Goal: Information Seeking & Learning: Learn about a topic

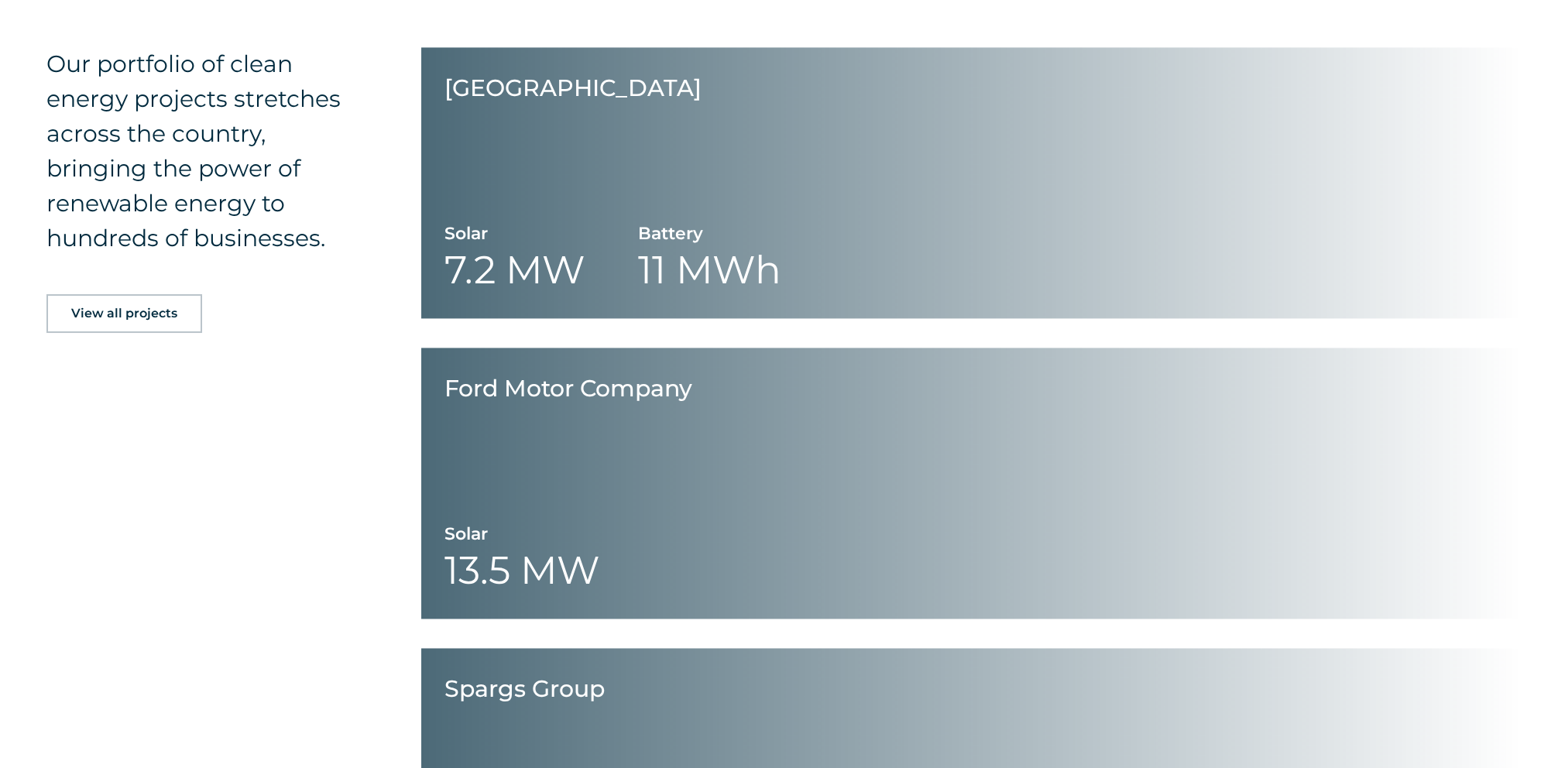
scroll to position [3096, 0]
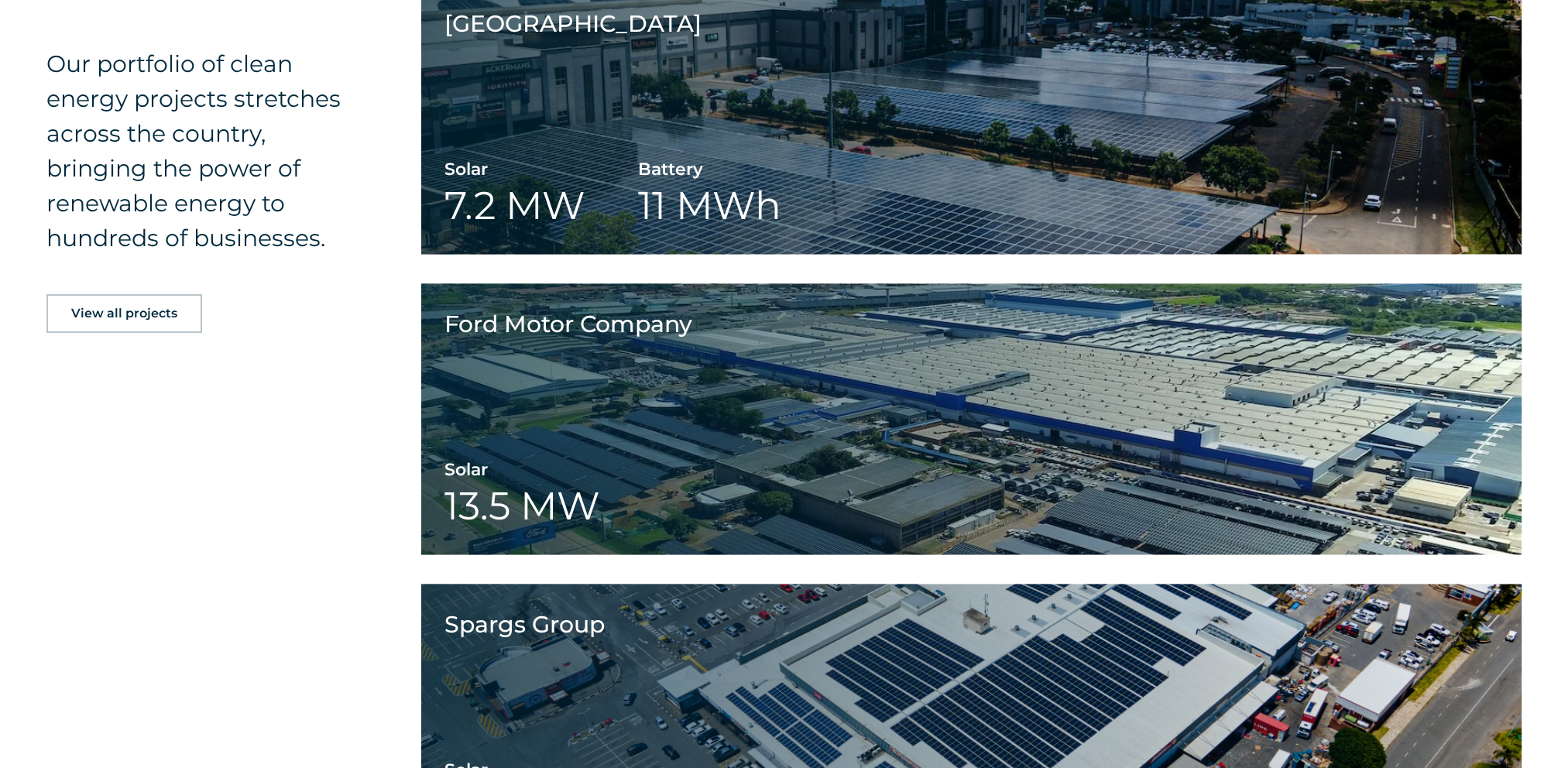
click at [132, 308] on span "View all projects" at bounding box center [124, 313] width 106 height 12
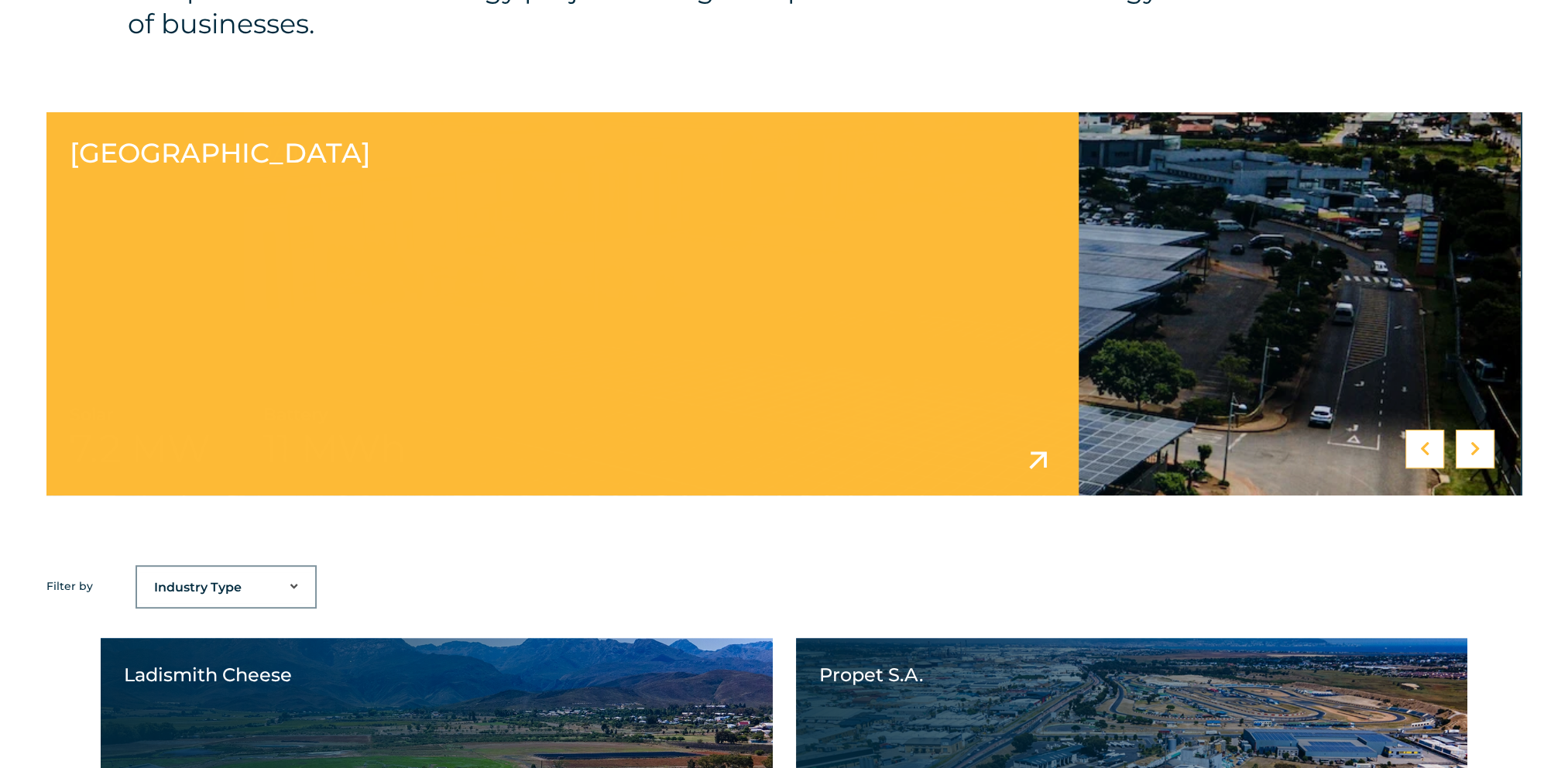
scroll to position [929, 0]
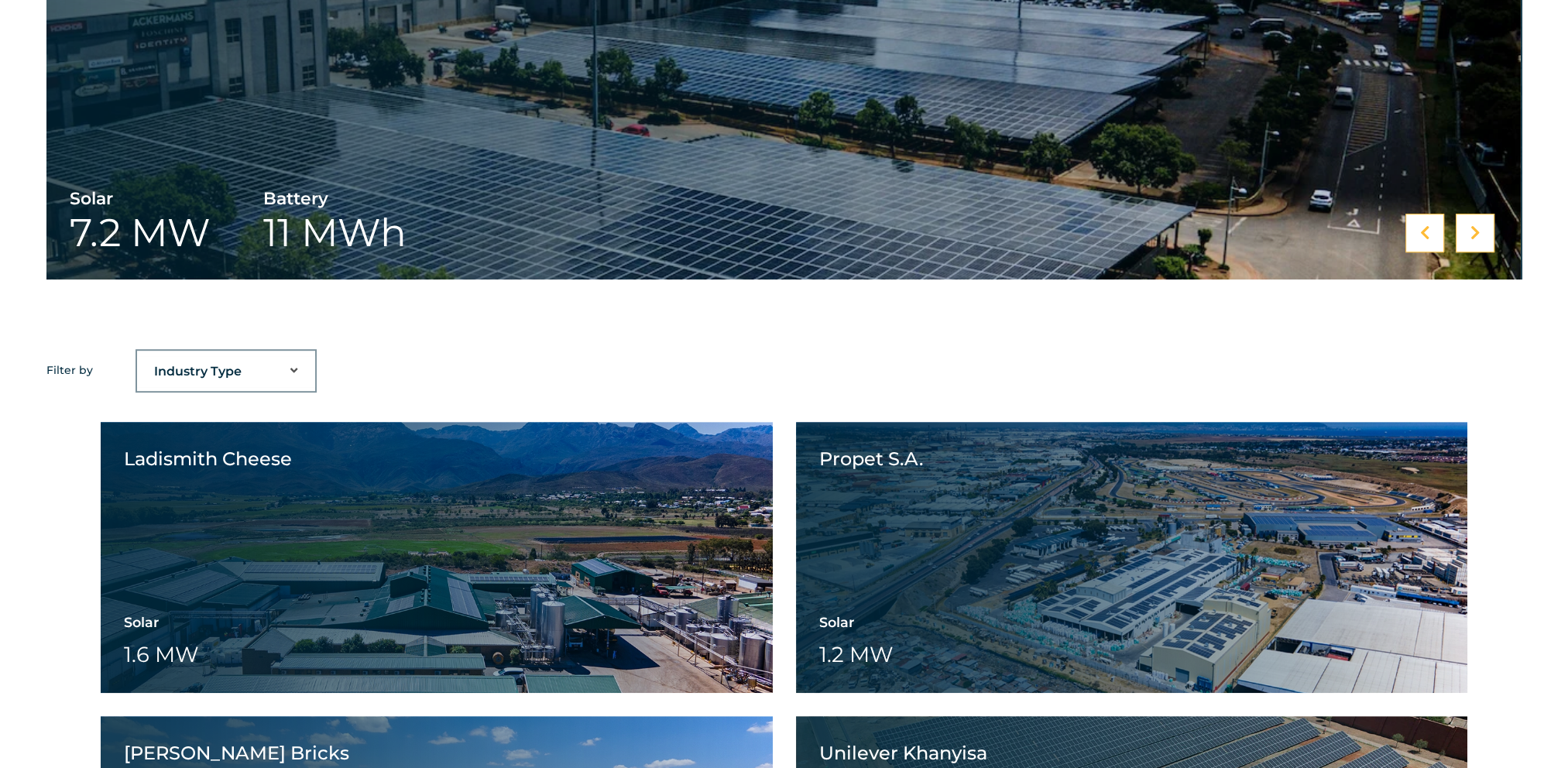
click at [245, 355] on div "Industry Type Agriculture Automotive Corporate Parks FMCG Food Processing Hospi…" at bounding box center [226, 371] width 178 height 32
click at [245, 356] on select "Industry Type Agriculture Automotive Corporate Parks FMCG Food Processing Hospi…" at bounding box center [226, 371] width 178 height 31
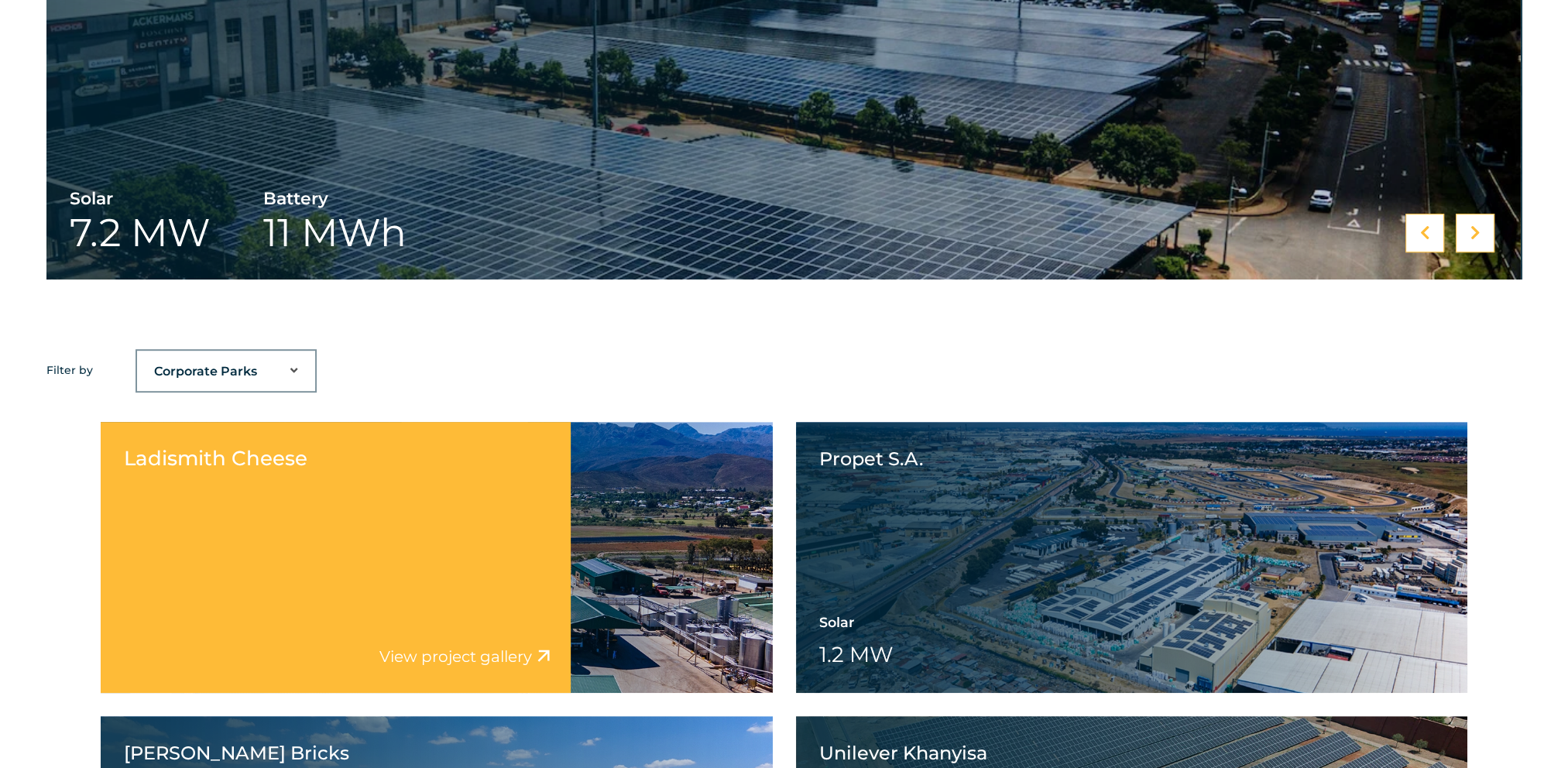
click at [137, 356] on select "Industry Type Agriculture Automotive Corporate Parks FMCG Food Processing Hospi…" at bounding box center [226, 371] width 178 height 31
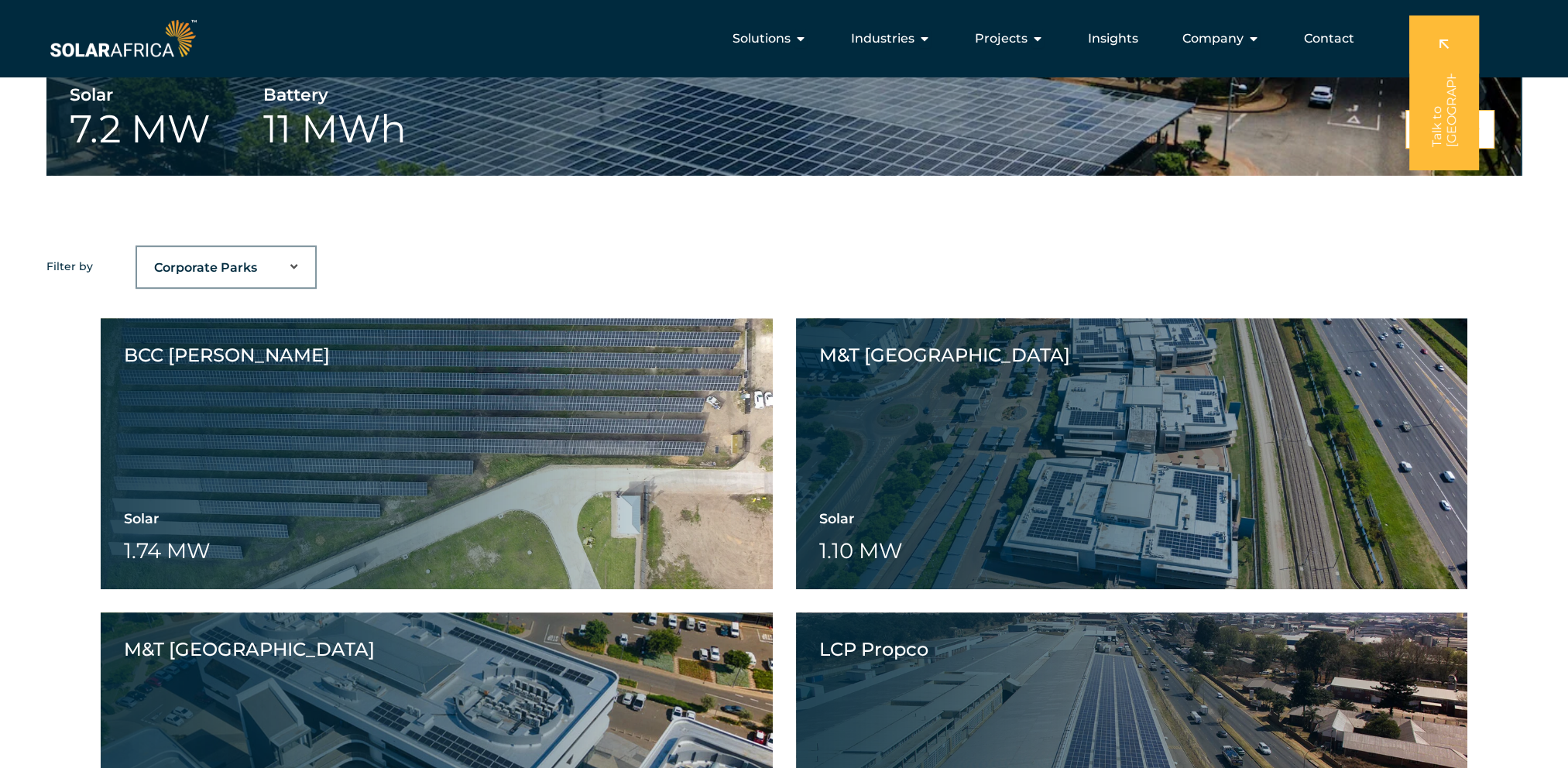
scroll to position [1006, 0]
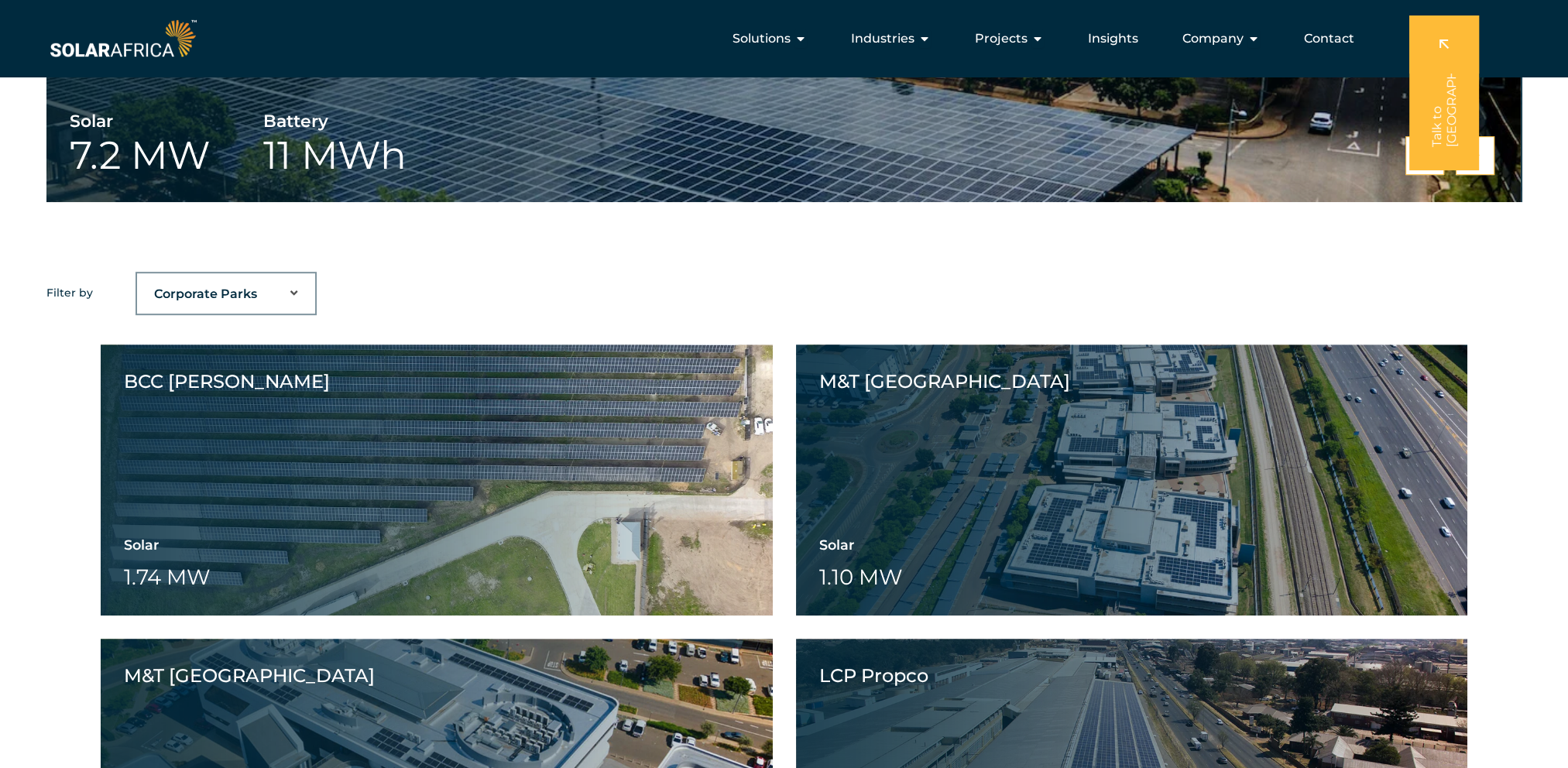
click at [233, 301] on select "Industry Type Agriculture Automotive Corporate Parks FMCG Food Processing Hospi…" at bounding box center [226, 294] width 178 height 31
click at [137, 279] on select "Industry Type Agriculture Automotive Corporate Parks FMCG Food Processing Hospi…" at bounding box center [226, 294] width 178 height 31
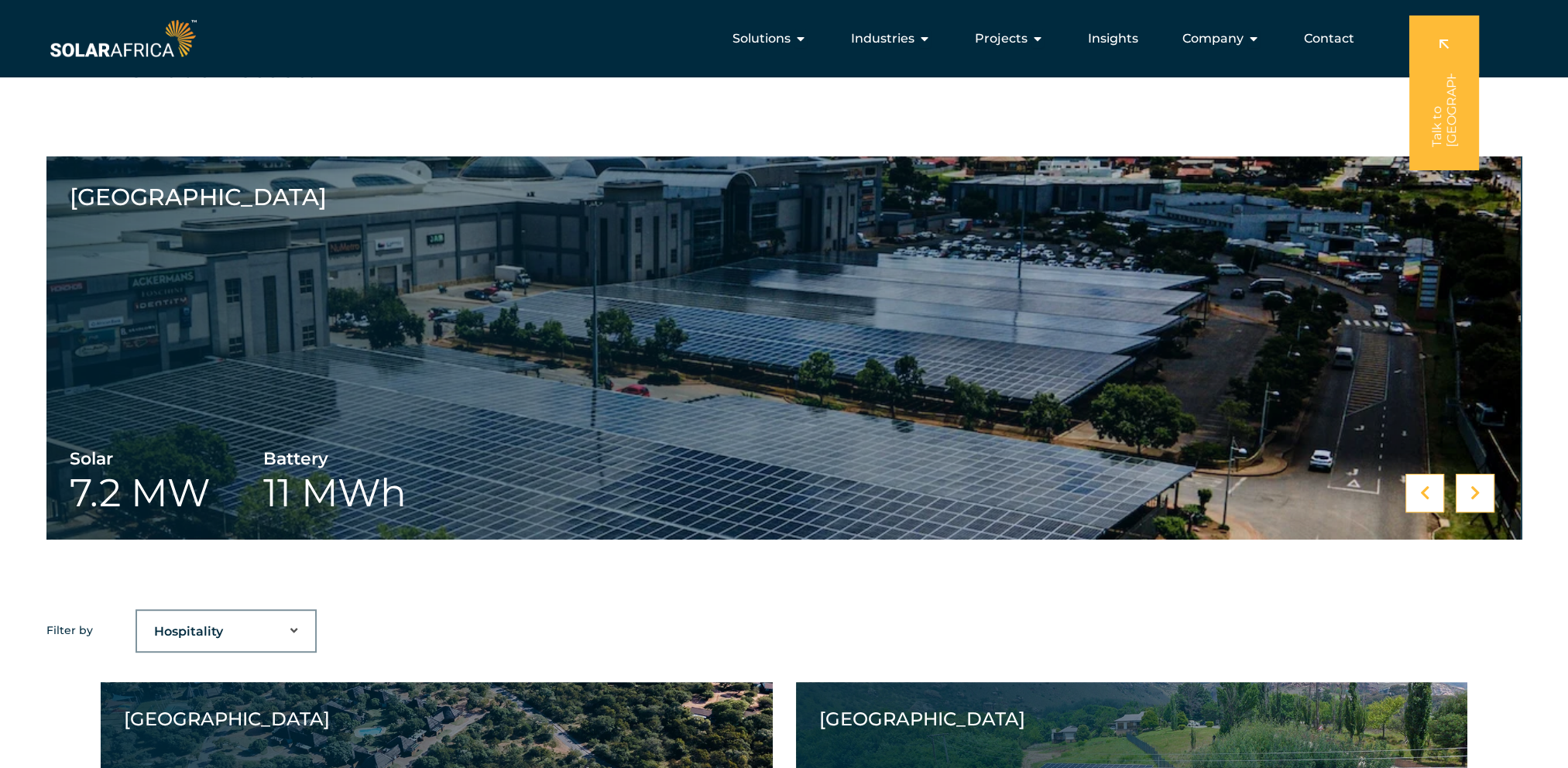
scroll to position [620, 0]
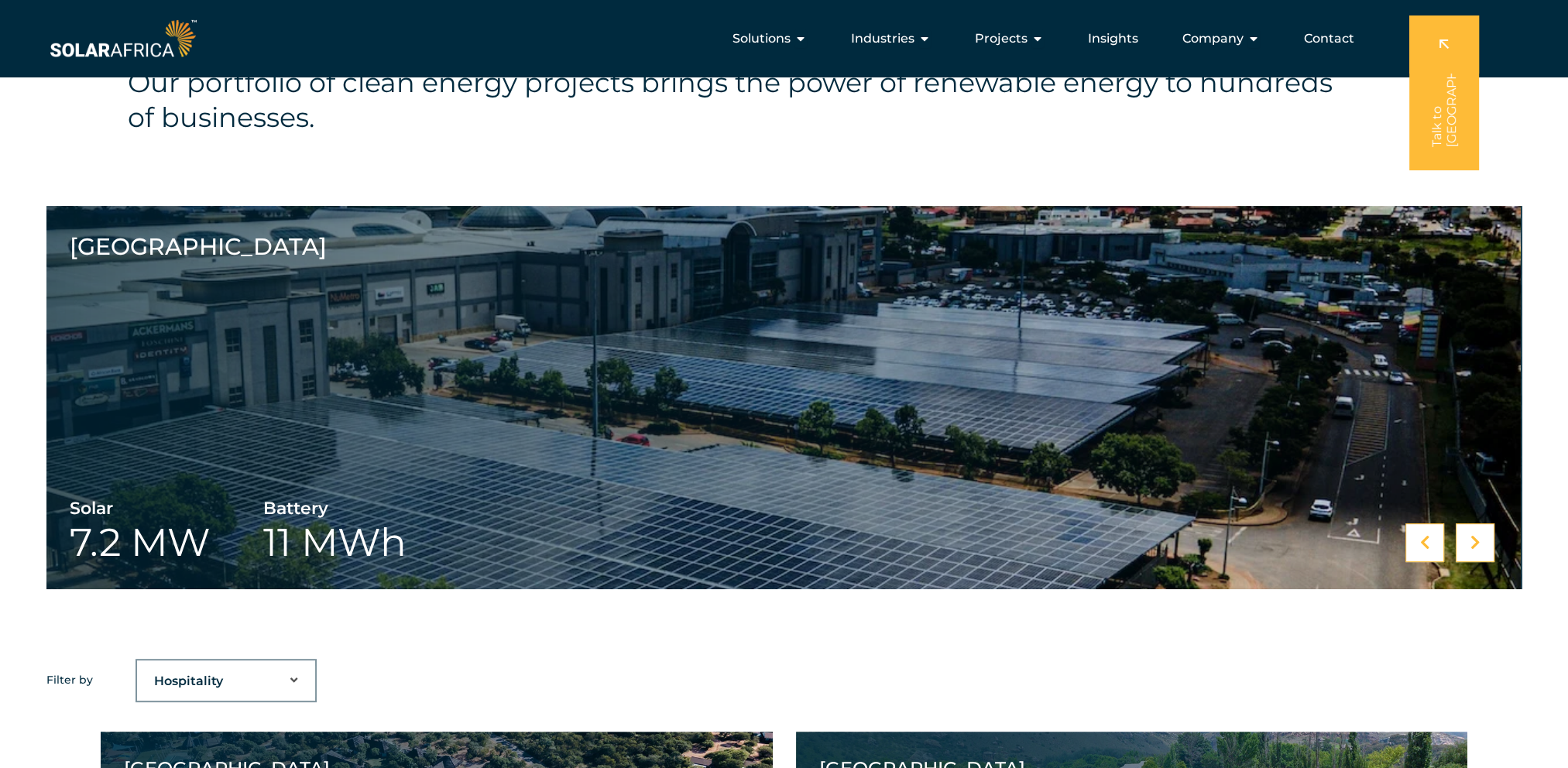
click at [223, 669] on select "Industry Type Agriculture Automotive Corporate Parks FMCG Food Processing Hospi…" at bounding box center [226, 681] width 178 height 31
click at [137, 666] on select "Industry Type Agriculture Automotive Corporate Parks FMCG Food Processing Hospi…" at bounding box center [226, 681] width 178 height 31
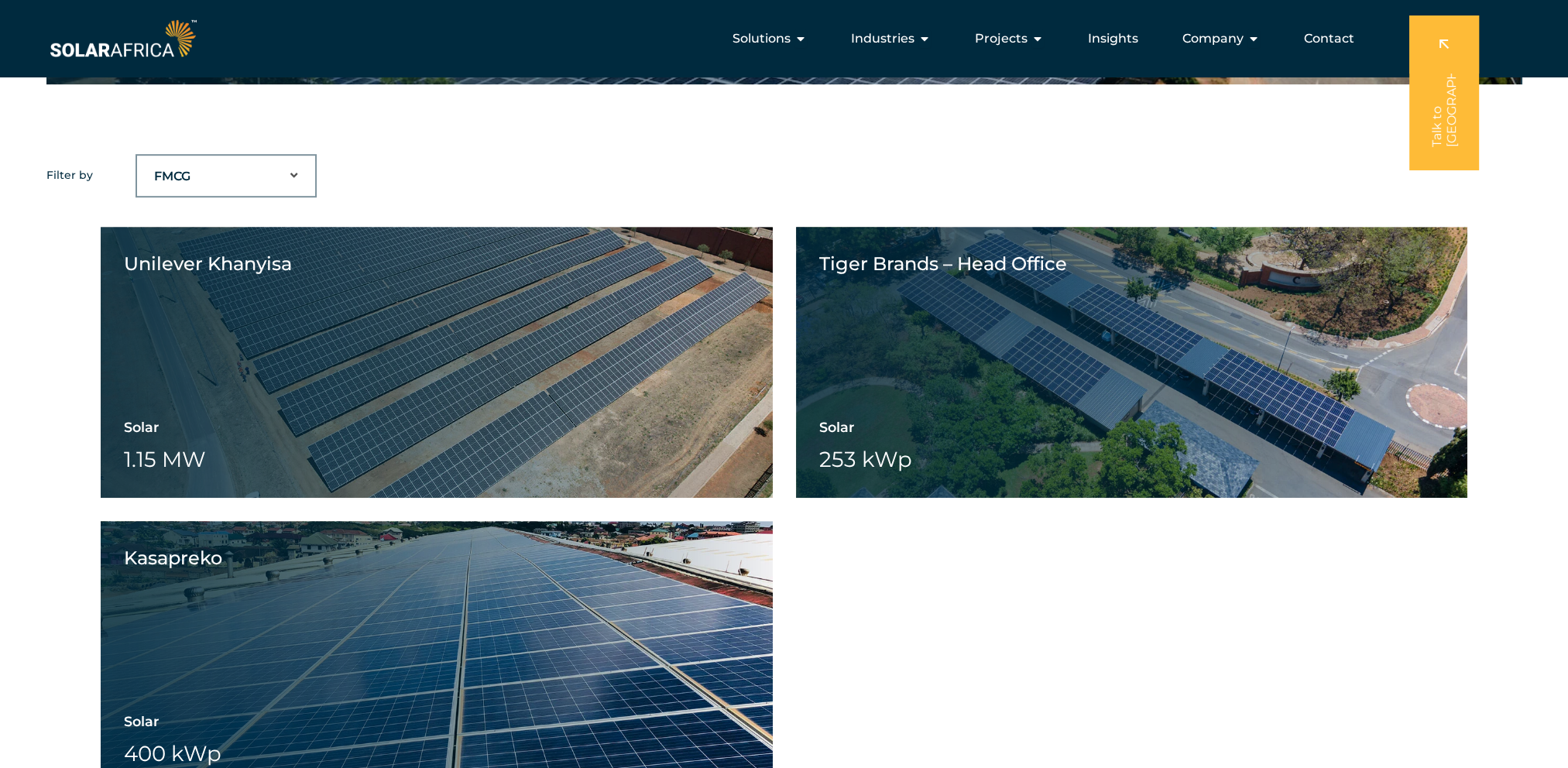
scroll to position [929, 0]
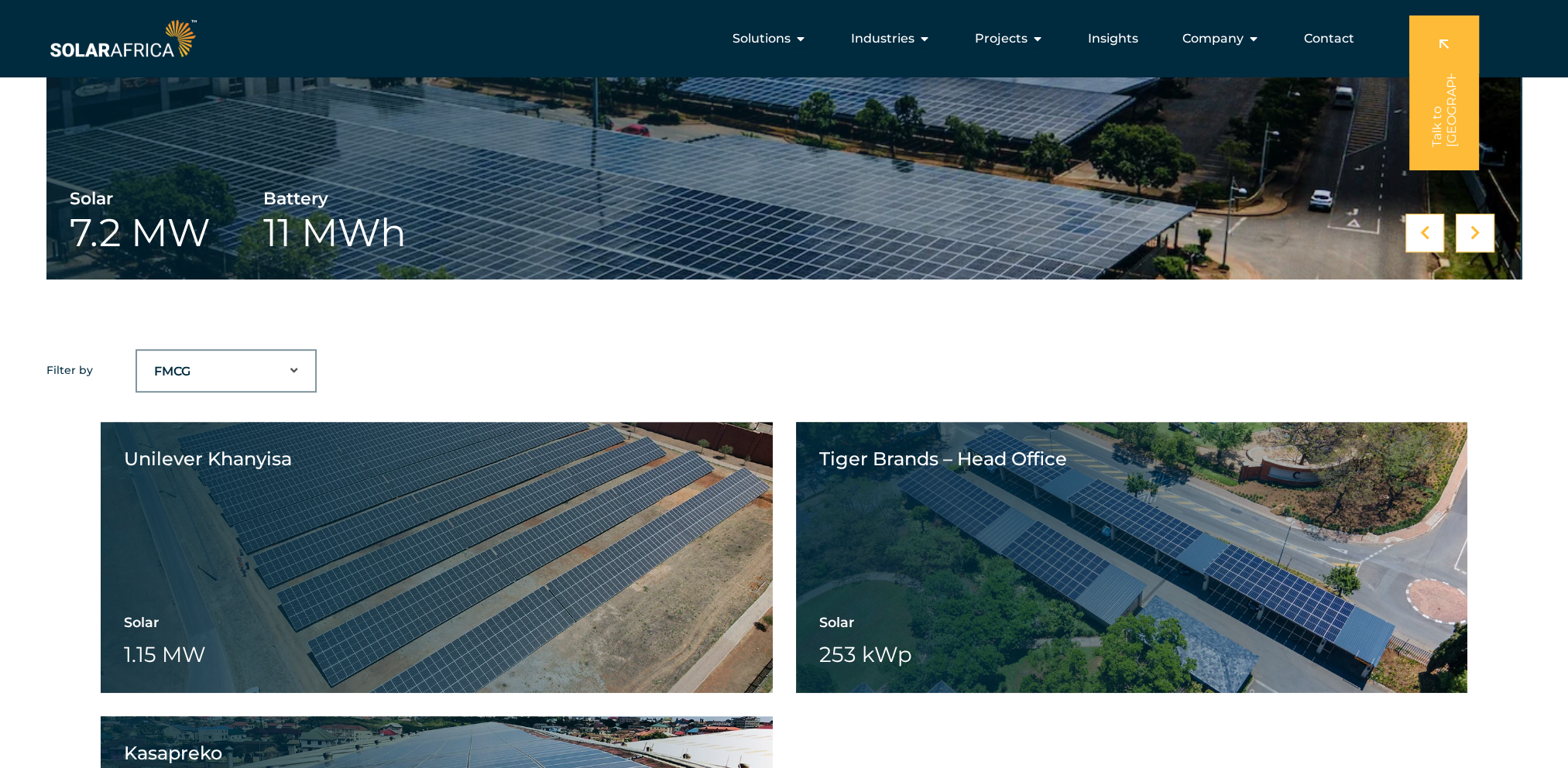
click at [241, 358] on select "Industry Type Agriculture Automotive Corporate Parks FMCG Food Processing Hospi…" at bounding box center [226, 371] width 178 height 31
select select "41"
click at [137, 356] on select "Industry Type Agriculture Automotive Corporate Parks FMCG Food Processing Hospi…" at bounding box center [226, 371] width 178 height 31
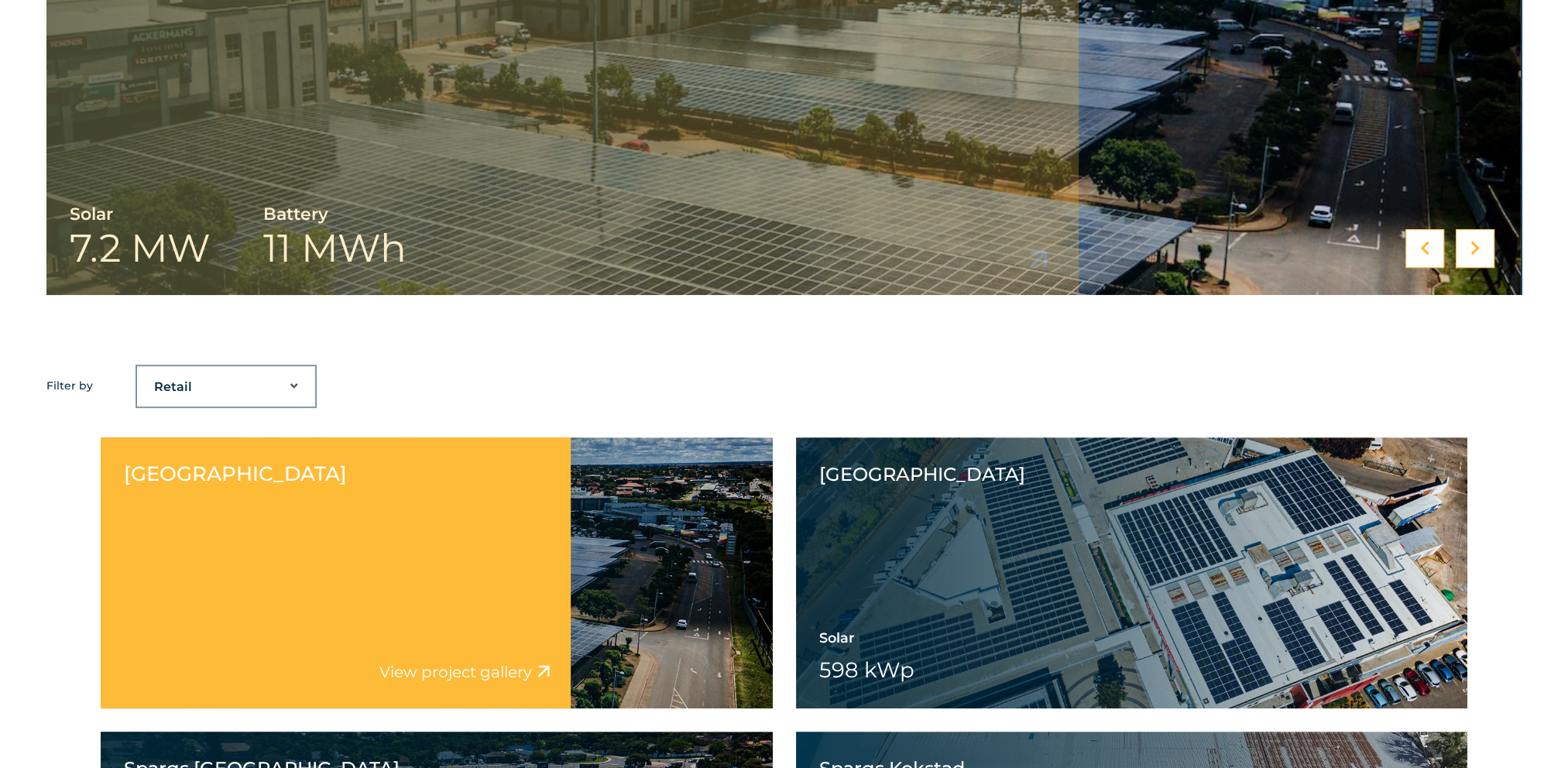
scroll to position [994, 0]
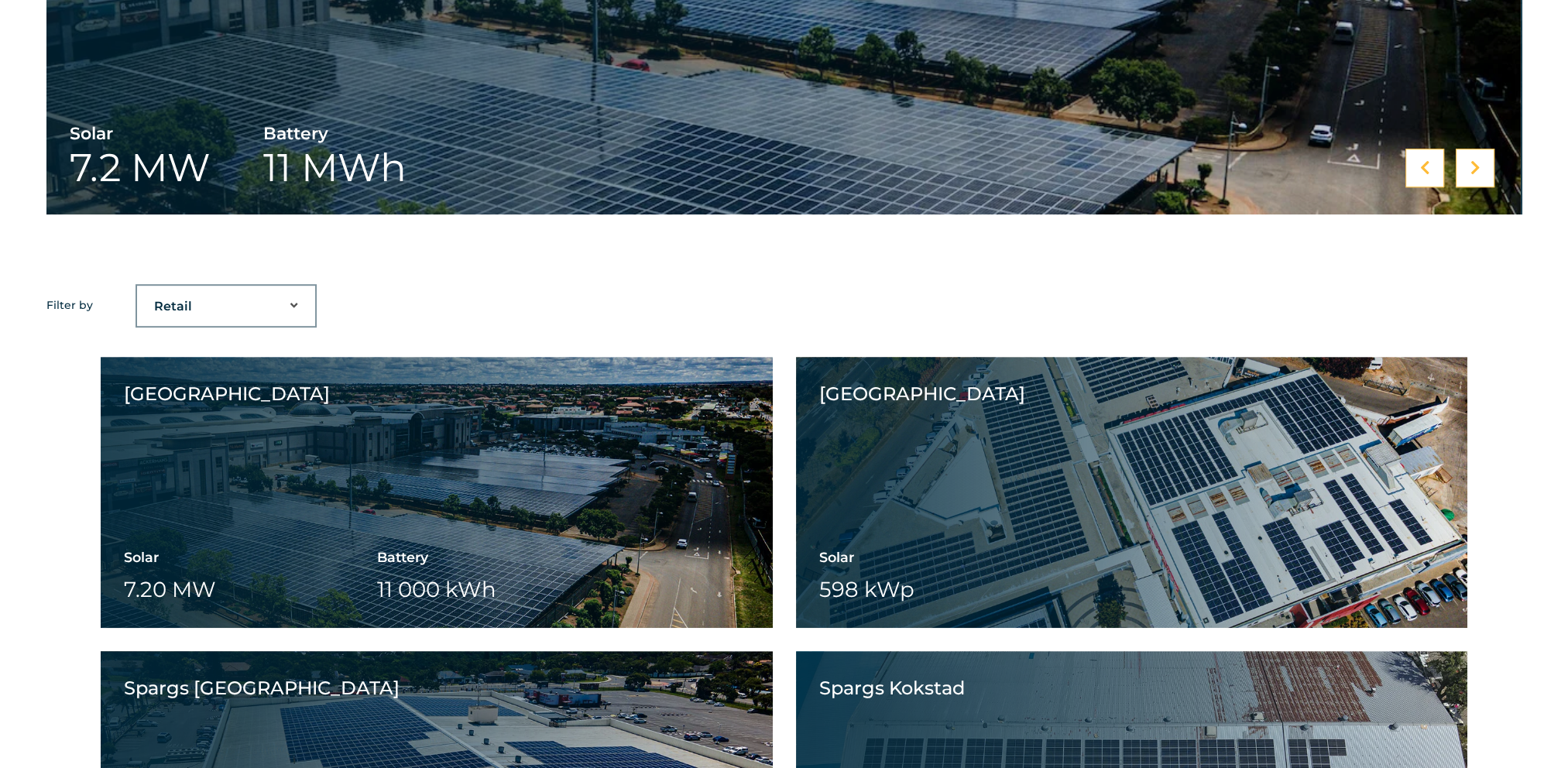
click at [254, 301] on select "Industry Type Agriculture Automotive Corporate Parks FMCG Food Processing Hospi…" at bounding box center [226, 306] width 178 height 31
select select "Filter"
click at [137, 291] on select "Industry Type Agriculture Automotive Corporate Parks FMCG Food Processing Hospi…" at bounding box center [226, 306] width 178 height 31
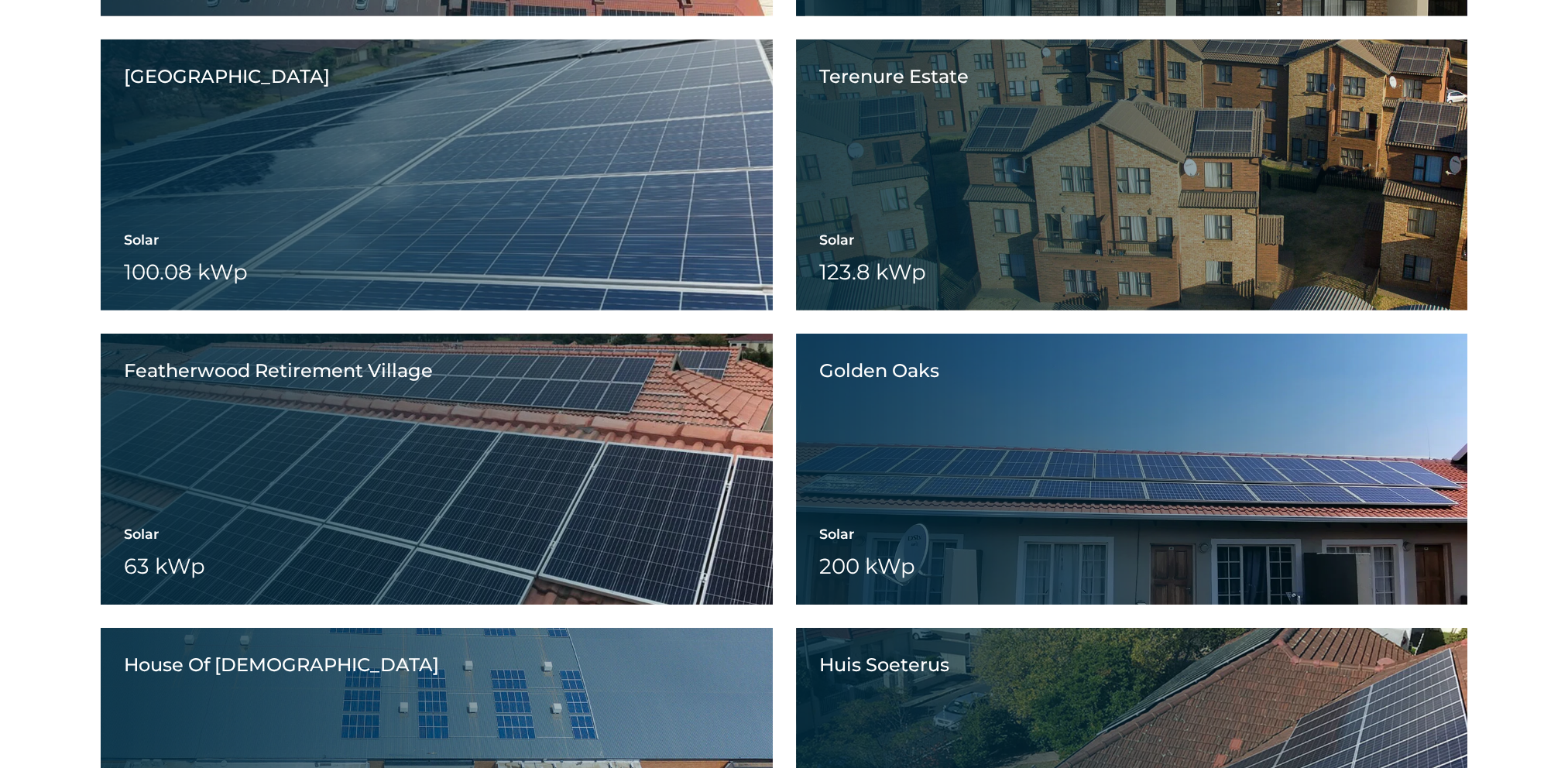
scroll to position [14539, 0]
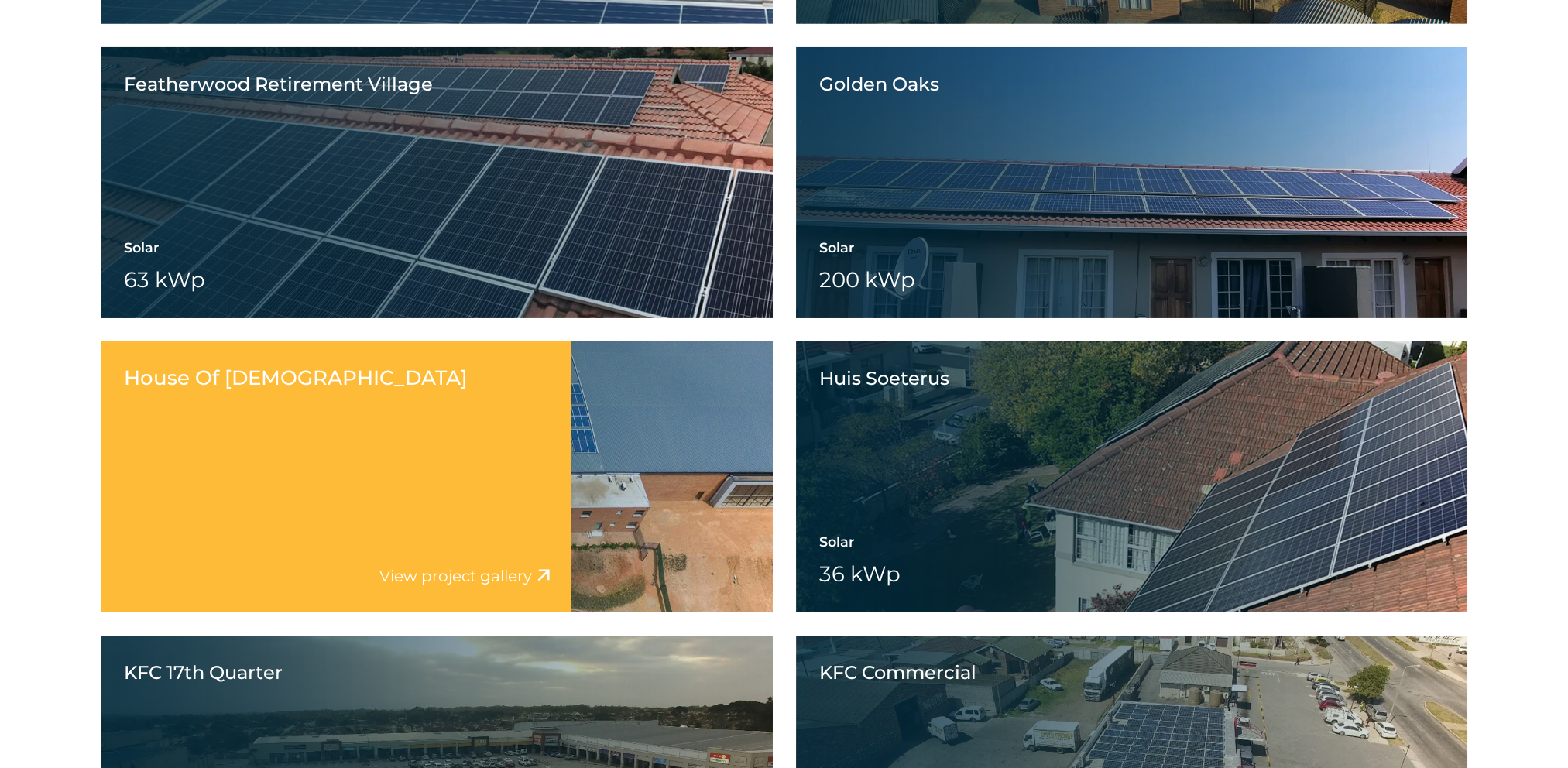
click at [524, 437] on div "House Of Christ View project video View project gallery" at bounding box center [335, 477] width 470 height 271
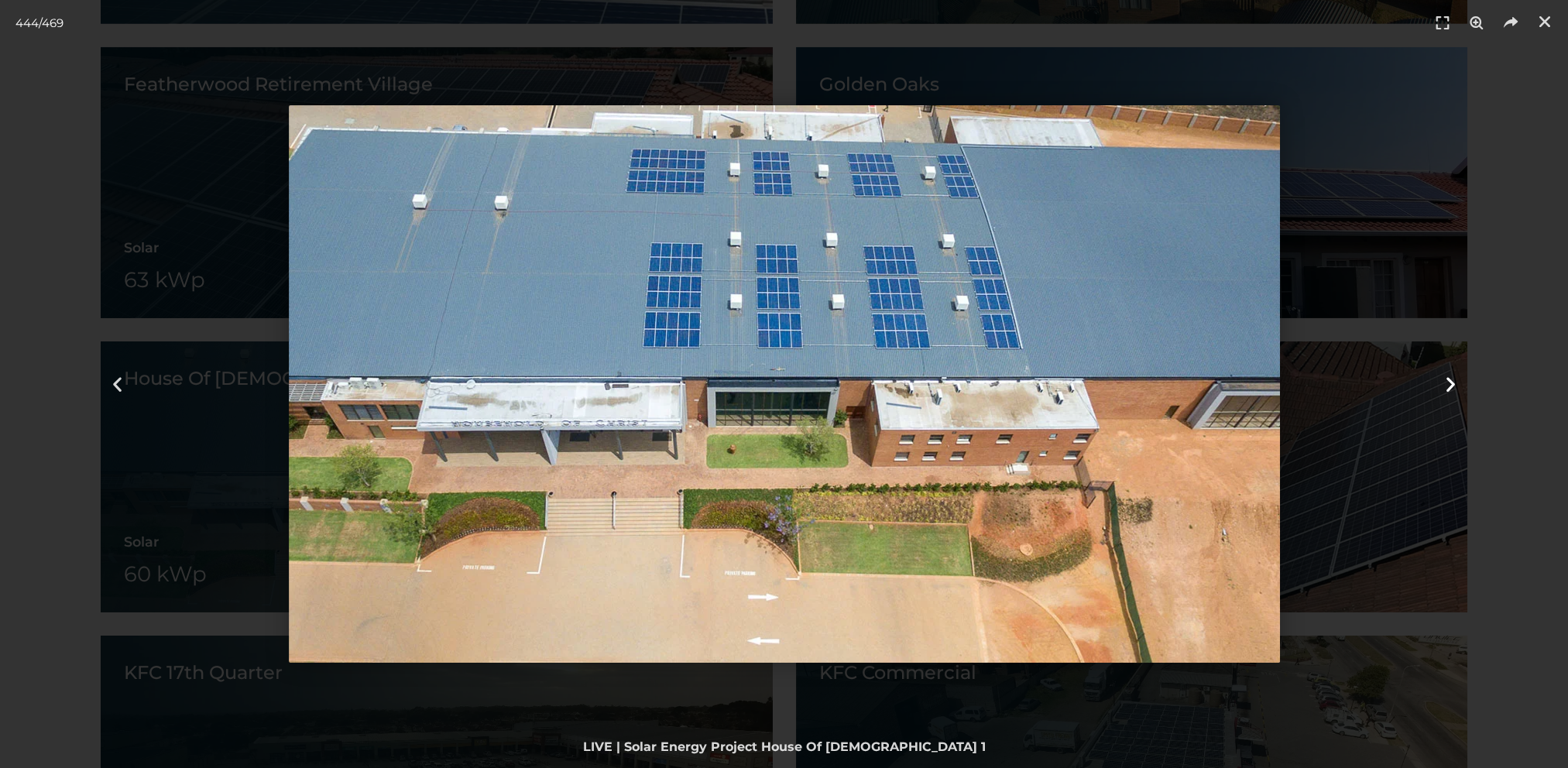
click at [1452, 381] on icon "Next slide" at bounding box center [1451, 384] width 19 height 19
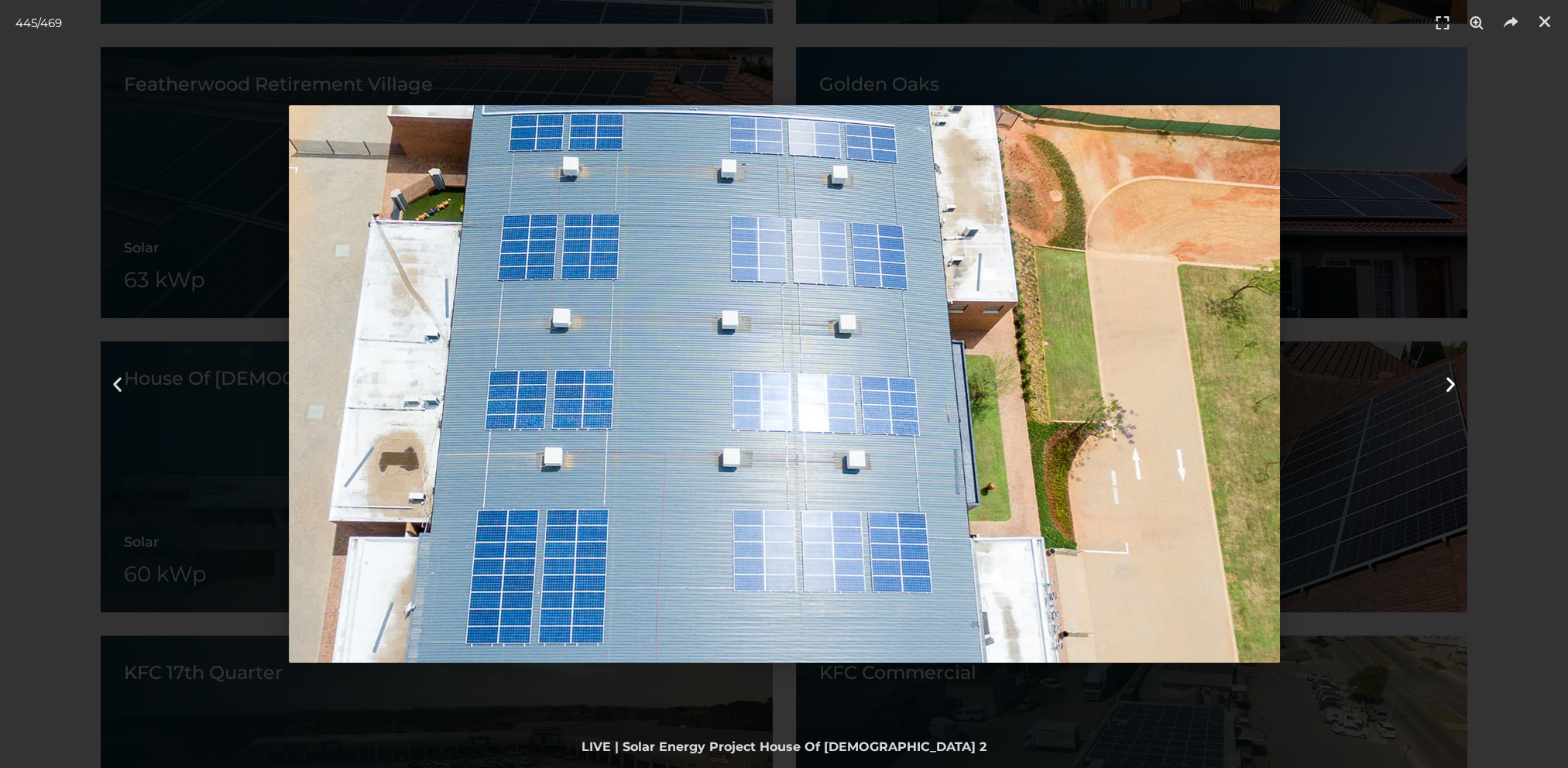
click at [1452, 381] on icon "Next slide" at bounding box center [1451, 384] width 19 height 19
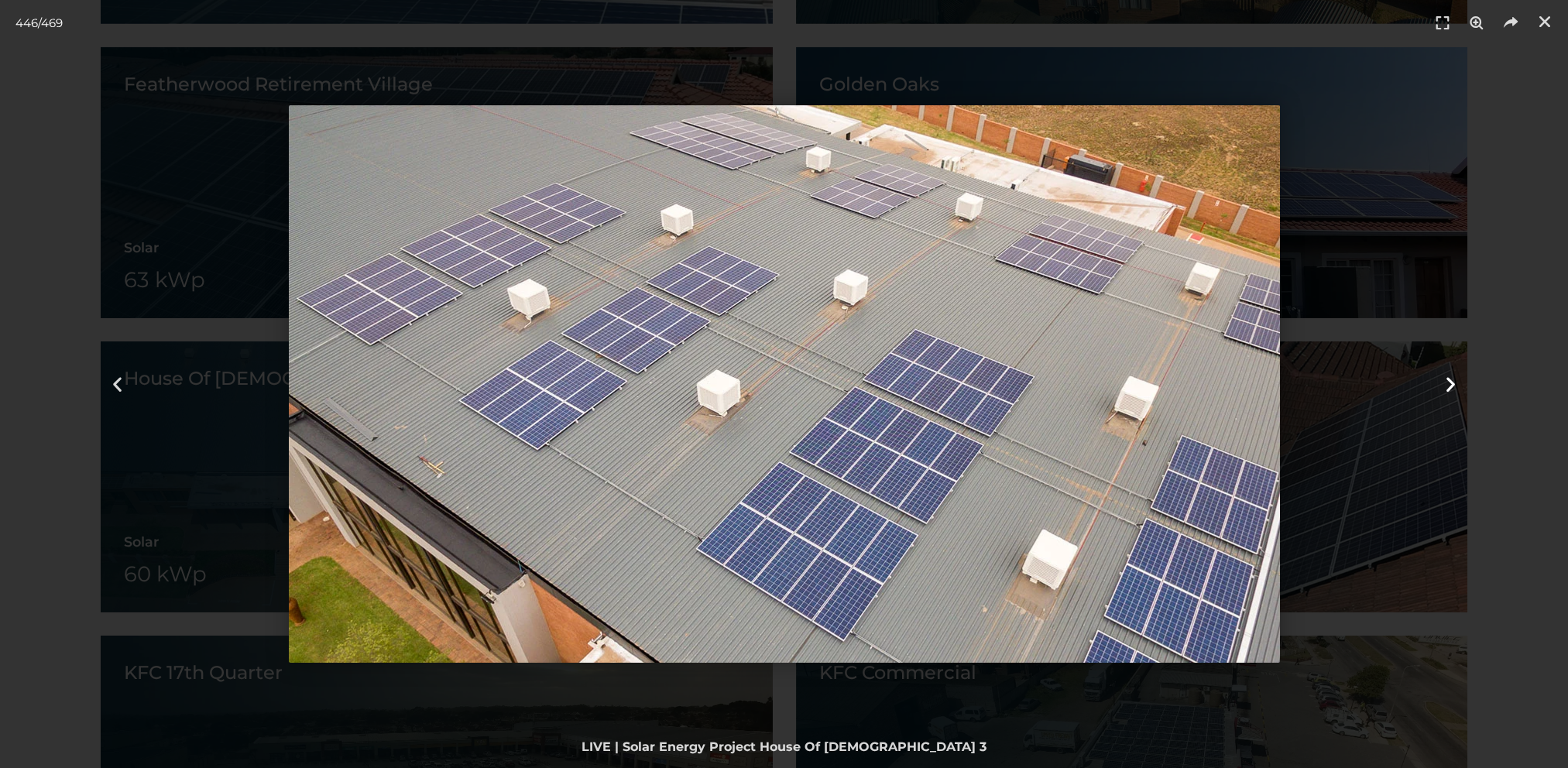
click at [1452, 381] on icon "Next slide" at bounding box center [1451, 384] width 19 height 19
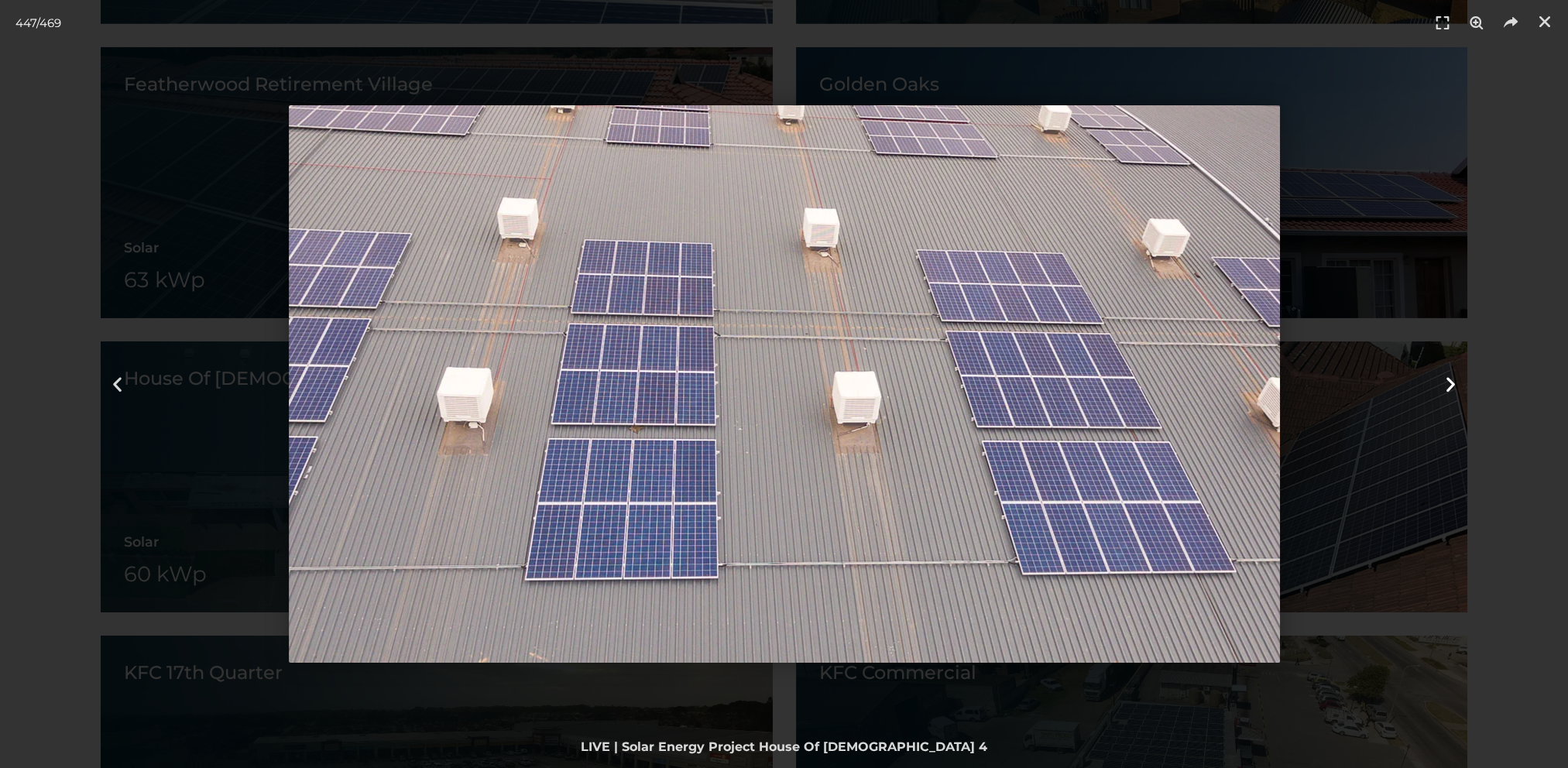
click at [1452, 381] on icon "Next slide" at bounding box center [1451, 384] width 19 height 19
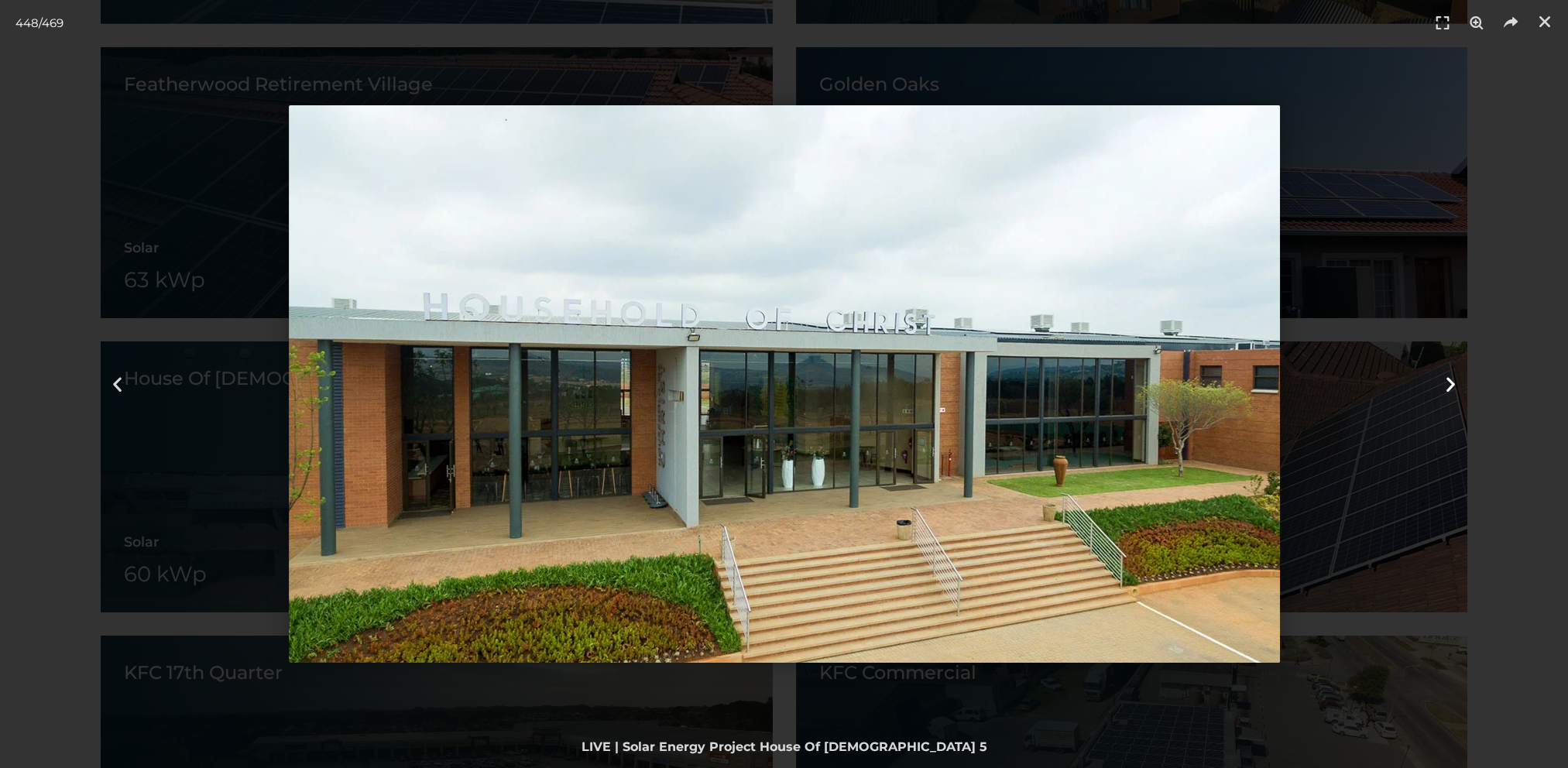
click at [1452, 381] on icon "Next slide" at bounding box center [1451, 384] width 19 height 19
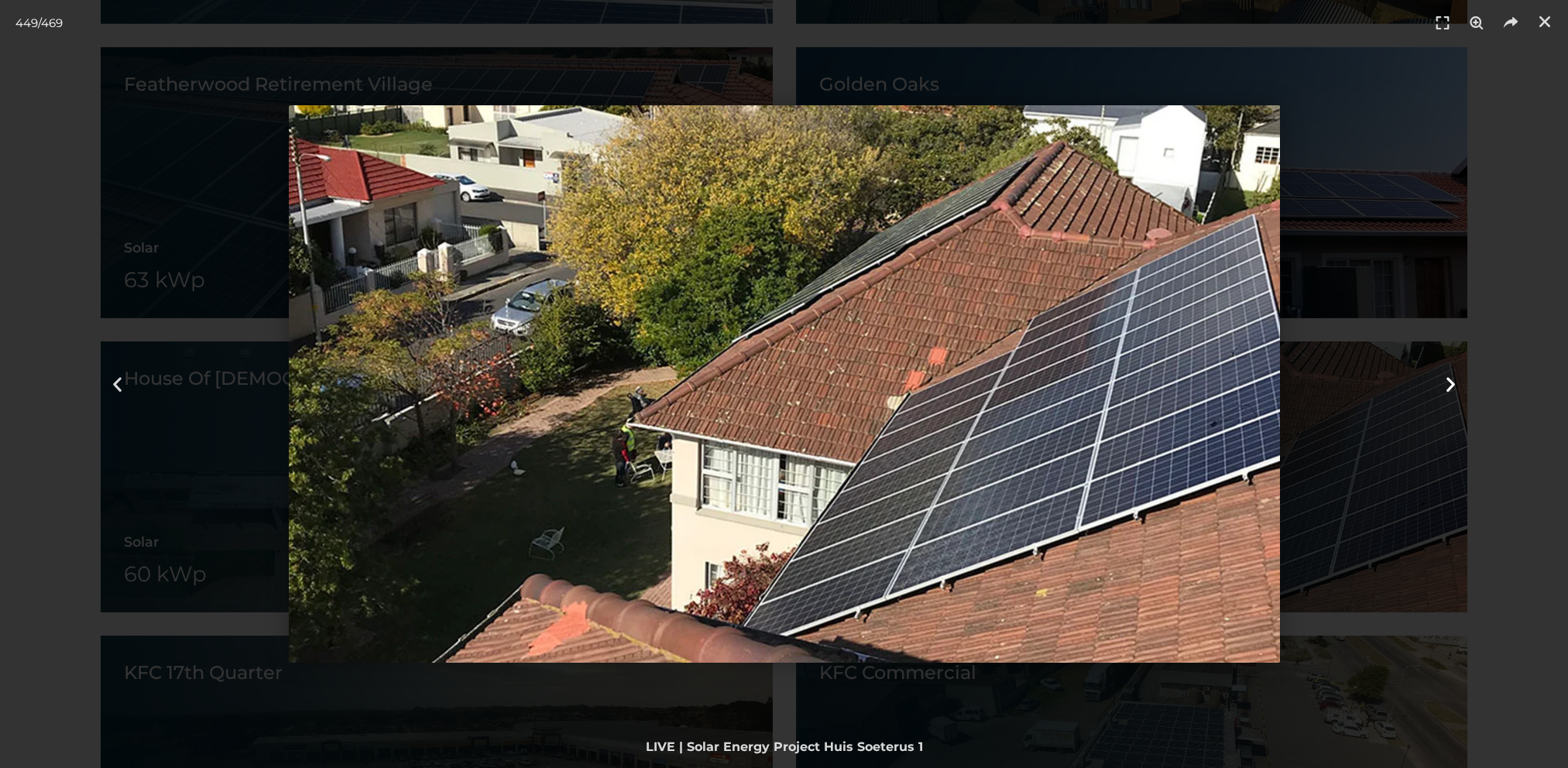
click at [1349, 458] on div "Next" at bounding box center [1450, 384] width 236 height 768
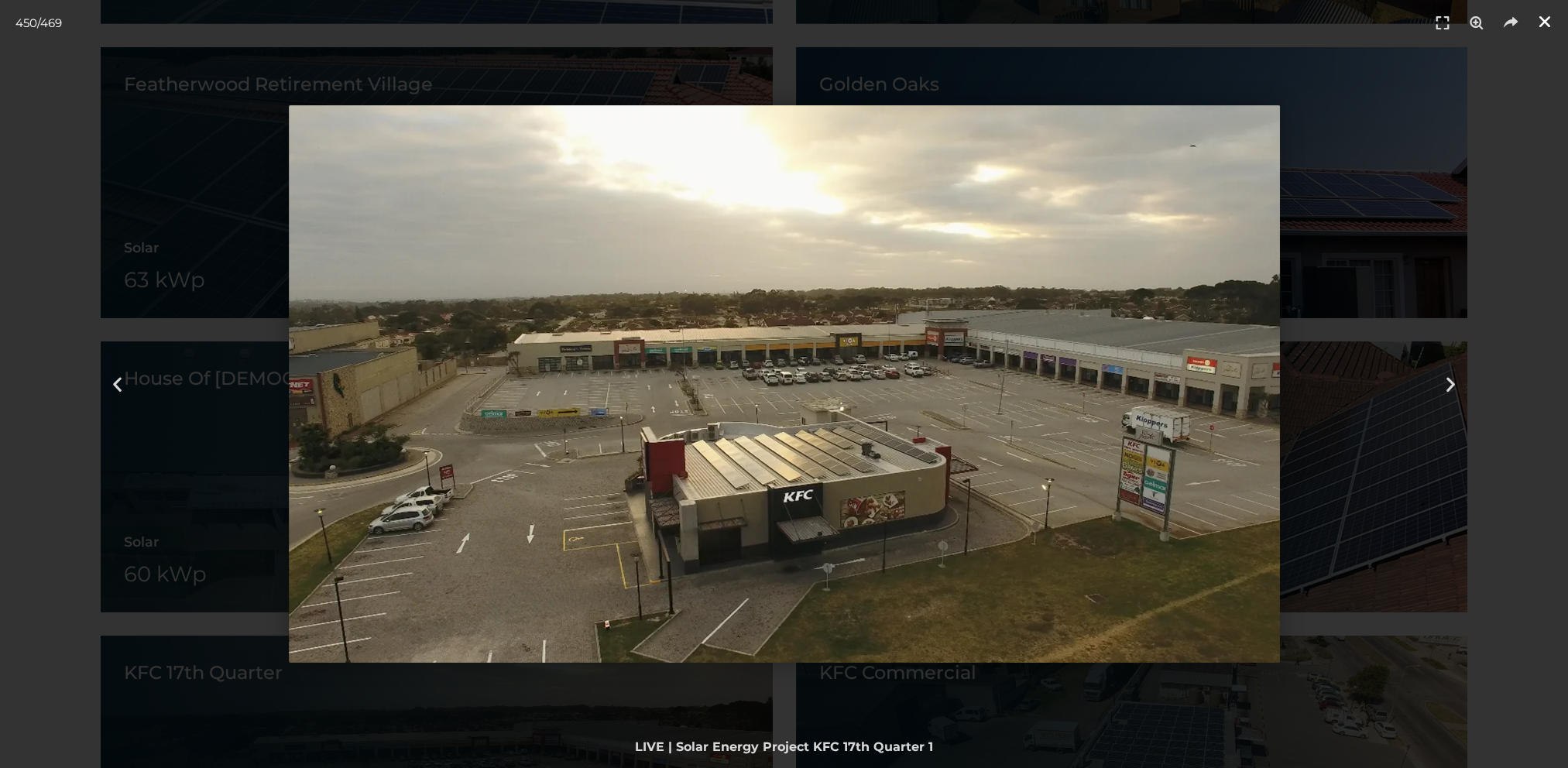
click at [1545, 15] on icon "Close (Esc)" at bounding box center [1544, 22] width 15 height 15
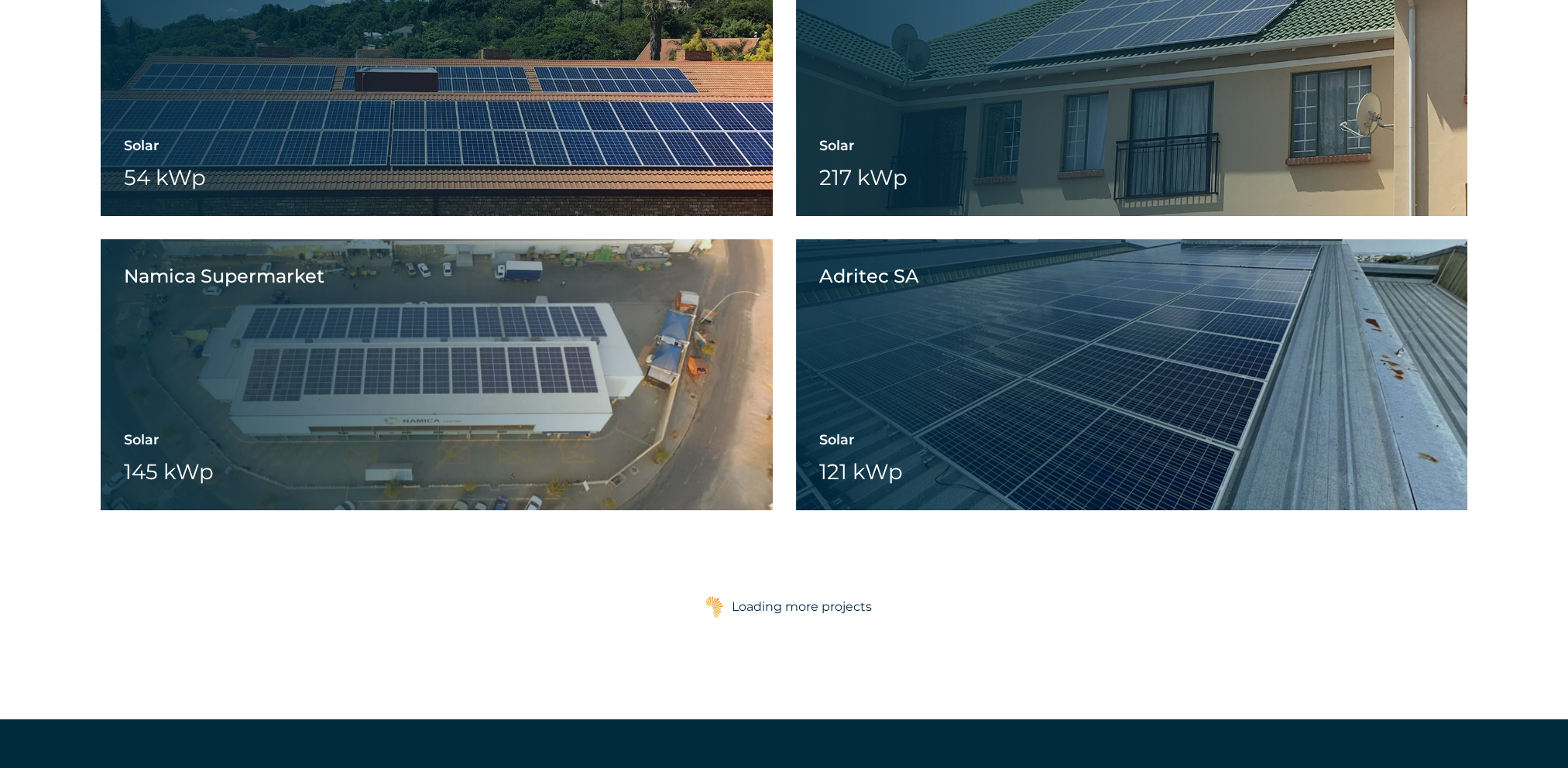
scroll to position [16552, 0]
